Goal: Download file/media

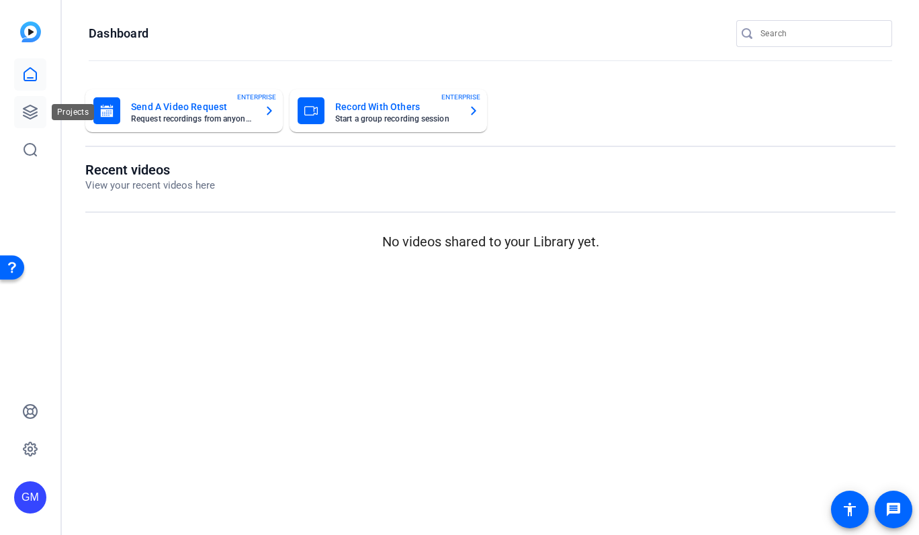
click at [27, 111] on icon at bounding box center [30, 112] width 16 height 16
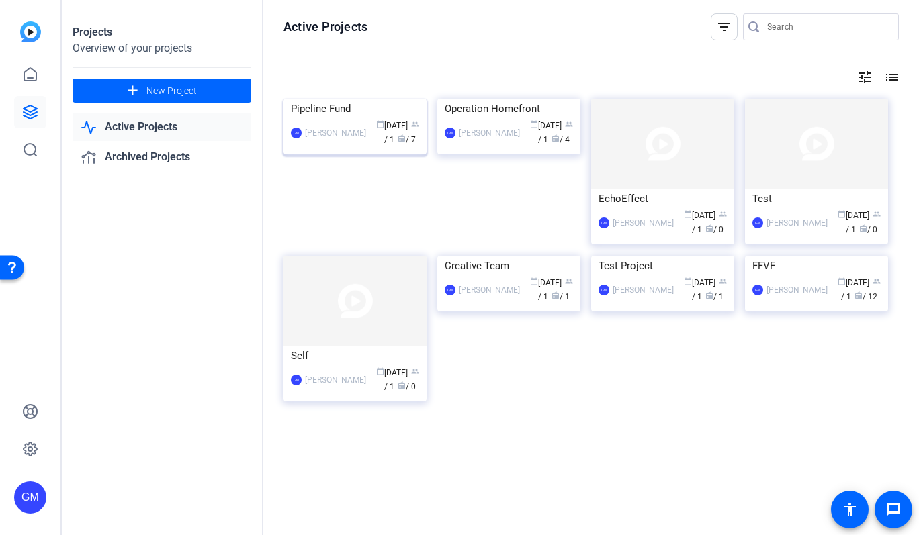
click at [335, 99] on img at bounding box center [355, 99] width 143 height 0
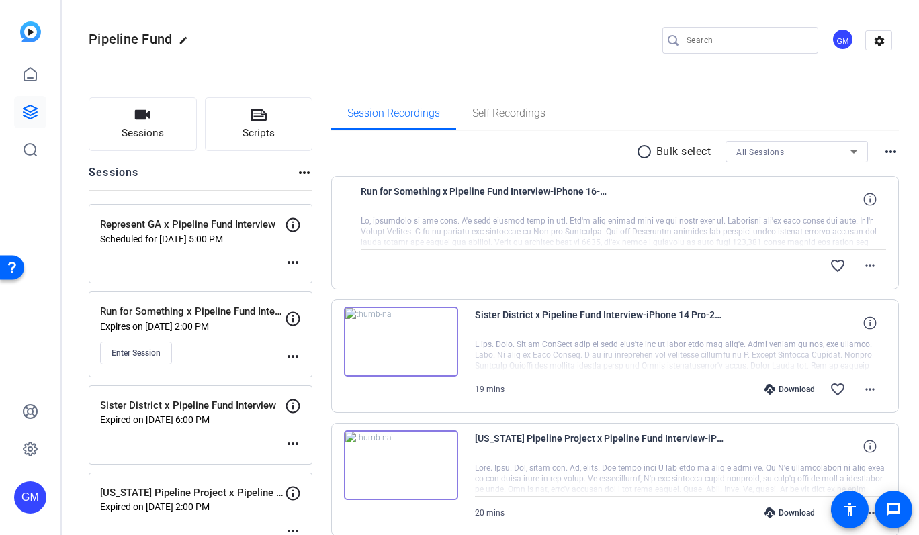
click at [783, 389] on div "Download" at bounding box center [790, 389] width 64 height 11
